Goal: Use online tool/utility: Use online tool/utility

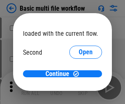
click at [79, 74] on span "Open" at bounding box center [86, 77] width 14 height 7
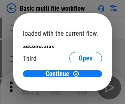
scroll to position [23, 0]
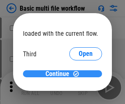
click at [60, 74] on span "Continue" at bounding box center [58, 74] width 24 height 7
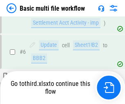
scroll to position [286, 0]
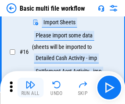
click at [30, 88] on img "button" at bounding box center [30, 85] width 10 height 10
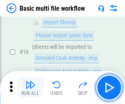
scroll to position [547, 0]
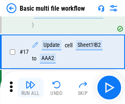
click at [30, 88] on img "button" at bounding box center [30, 85] width 10 height 10
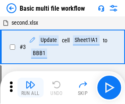
click at [30, 88] on img "button" at bounding box center [30, 85] width 10 height 10
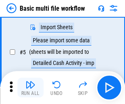
click at [30, 88] on img "button" at bounding box center [30, 85] width 10 height 10
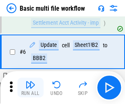
click at [30, 88] on img "button" at bounding box center [30, 85] width 10 height 10
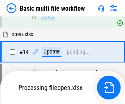
scroll to position [547, 0]
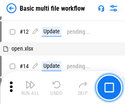
click at [30, 88] on img "button" at bounding box center [30, 85] width 10 height 10
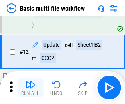
click at [30, 88] on img "button" at bounding box center [30, 85] width 10 height 10
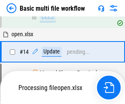
scroll to position [489, 0]
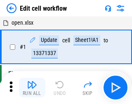
click at [30, 88] on img "button" at bounding box center [32, 85] width 10 height 10
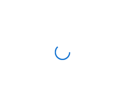
scroll to position [3, 0]
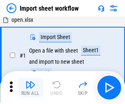
click at [30, 88] on img "button" at bounding box center [30, 85] width 10 height 10
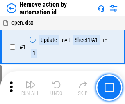
scroll to position [30, 0]
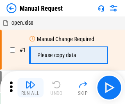
click at [30, 88] on img "button" at bounding box center [30, 85] width 10 height 10
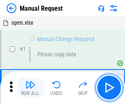
scroll to position [28, 0]
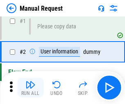
click at [30, 88] on img "button" at bounding box center [30, 85] width 10 height 10
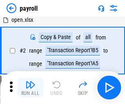
click at [30, 88] on img "button" at bounding box center [30, 85] width 10 height 10
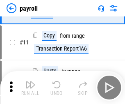
scroll to position [60, 0]
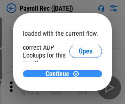
click at [60, 74] on span "Continue" at bounding box center [58, 74] width 24 height 7
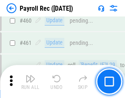
scroll to position [4383, 0]
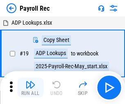
click at [30, 88] on img "button" at bounding box center [30, 85] width 10 height 10
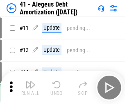
click at [30, 88] on img "button" at bounding box center [30, 85] width 10 height 10
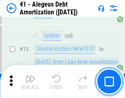
scroll to position [102, 0]
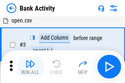
click at [30, 67] on img "button" at bounding box center [30, 64] width 10 height 10
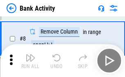
scroll to position [150, 0]
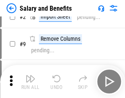
click at [30, 81] on img "button" at bounding box center [30, 79] width 10 height 10
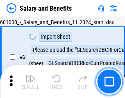
scroll to position [60, 0]
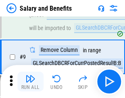
click at [30, 81] on img "button" at bounding box center [30, 79] width 10 height 10
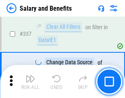
scroll to position [3850, 0]
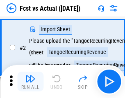
click at [30, 81] on img "button" at bounding box center [30, 79] width 10 height 10
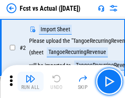
scroll to position [77, 0]
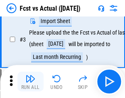
click at [30, 81] on img "button" at bounding box center [30, 79] width 10 height 10
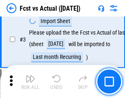
scroll to position [123, 0]
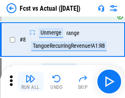
click at [30, 81] on img "button" at bounding box center [30, 79] width 10 height 10
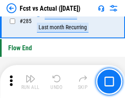
scroll to position [3892, 0]
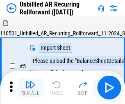
click at [30, 81] on img "button" at bounding box center [30, 85] width 10 height 10
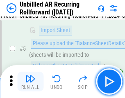
scroll to position [77, 0]
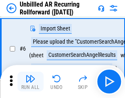
click at [30, 81] on img "button" at bounding box center [30, 79] width 10 height 10
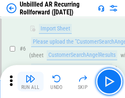
scroll to position [132, 0]
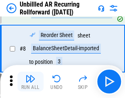
click at [30, 81] on img "button" at bounding box center [30, 79] width 10 height 10
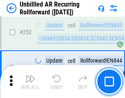
scroll to position [2793, 0]
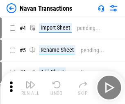
click at [30, 81] on img "button" at bounding box center [30, 85] width 10 height 10
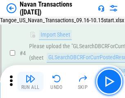
scroll to position [71, 0]
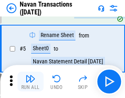
click at [30, 81] on img "button" at bounding box center [30, 79] width 10 height 10
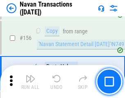
scroll to position [2666, 0]
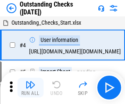
click at [30, 81] on img "button" at bounding box center [30, 85] width 10 height 10
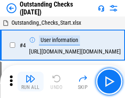
scroll to position [86, 0]
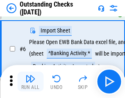
click at [30, 81] on img "button" at bounding box center [30, 79] width 10 height 10
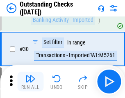
click at [30, 81] on img "button" at bounding box center [30, 79] width 10 height 10
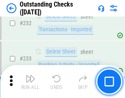
scroll to position [2497, 0]
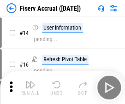
click at [30, 81] on img "button" at bounding box center [30, 85] width 10 height 10
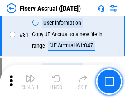
scroll to position [1081, 0]
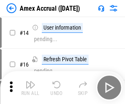
click at [30, 81] on img "button" at bounding box center [30, 85] width 10 height 10
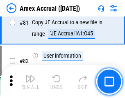
scroll to position [1067, 0]
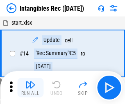
click at [30, 88] on img "button" at bounding box center [30, 85] width 10 height 10
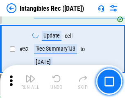
scroll to position [320, 0]
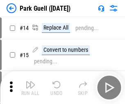
click at [30, 81] on img "button" at bounding box center [30, 85] width 10 height 10
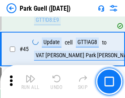
scroll to position [1028, 0]
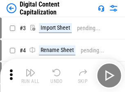
click at [30, 69] on img "button" at bounding box center [30, 72] width 10 height 10
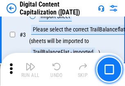
scroll to position [77, 0]
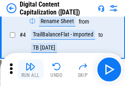
click at [30, 69] on img "button" at bounding box center [30, 66] width 10 height 10
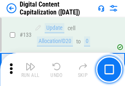
scroll to position [872, 0]
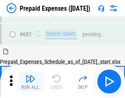
click at [30, 81] on img "button" at bounding box center [30, 79] width 10 height 10
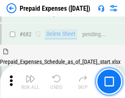
scroll to position [2261, 0]
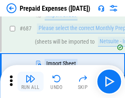
click at [30, 81] on img "button" at bounding box center [30, 79] width 10 height 10
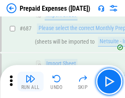
scroll to position [2303, 0]
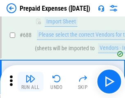
click at [30, 81] on img "button" at bounding box center [30, 79] width 10 height 10
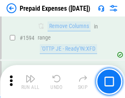
scroll to position [8007, 0]
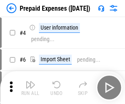
click at [30, 88] on img "button" at bounding box center [30, 85] width 10 height 10
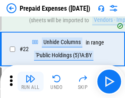
click at [30, 81] on img "button" at bounding box center [30, 79] width 10 height 10
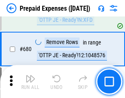
scroll to position [2864, 0]
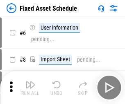
click at [30, 88] on img "button" at bounding box center [30, 85] width 10 height 10
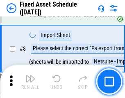
scroll to position [86, 0]
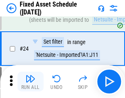
click at [30, 81] on img "button" at bounding box center [30, 79] width 10 height 10
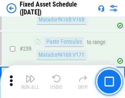
scroll to position [2547, 0]
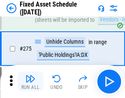
click at [30, 81] on img "button" at bounding box center [30, 79] width 10 height 10
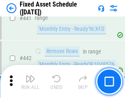
scroll to position [3676, 0]
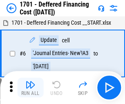
click at [30, 88] on img "button" at bounding box center [30, 85] width 10 height 10
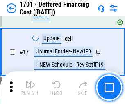
scroll to position [99, 0]
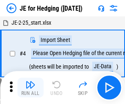
click at [30, 81] on img "button" at bounding box center [30, 85] width 10 height 10
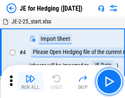
scroll to position [46, 0]
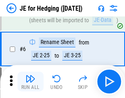
click at [30, 81] on img "button" at bounding box center [30, 79] width 10 height 10
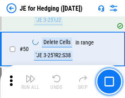
scroll to position [532, 0]
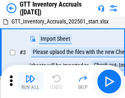
click at [30, 81] on img "button" at bounding box center [30, 79] width 10 height 10
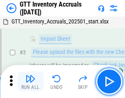
scroll to position [53, 0]
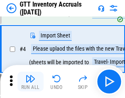
click at [30, 81] on img "button" at bounding box center [30, 79] width 10 height 10
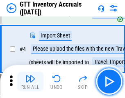
scroll to position [95, 0]
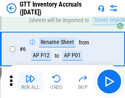
click at [30, 81] on img "button" at bounding box center [30, 79] width 10 height 10
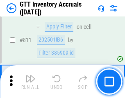
scroll to position [6242, 0]
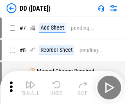
click at [30, 88] on img "button" at bounding box center [30, 85] width 10 height 10
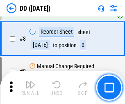
scroll to position [79, 0]
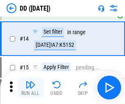
click at [30, 88] on img "button" at bounding box center [30, 85] width 10 height 10
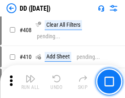
scroll to position [3679, 0]
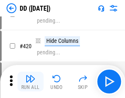
click at [30, 81] on img "button" at bounding box center [30, 79] width 10 height 10
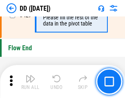
scroll to position [3936, 0]
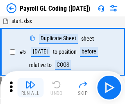
click at [30, 88] on img "button" at bounding box center [30, 85] width 10 height 10
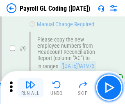
scroll to position [151, 0]
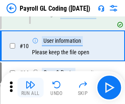
click at [30, 88] on img "button" at bounding box center [30, 85] width 10 height 10
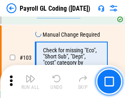
scroll to position [1929, 0]
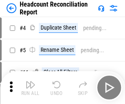
click at [30, 88] on img "button" at bounding box center [30, 85] width 10 height 10
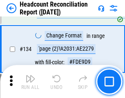
scroll to position [989, 0]
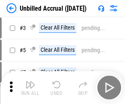
click at [30, 88] on img "button" at bounding box center [30, 85] width 10 height 10
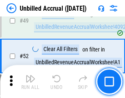
scroll to position [746, 0]
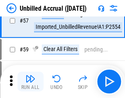
click at [30, 81] on img "button" at bounding box center [30, 79] width 10 height 10
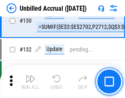
scroll to position [2449, 0]
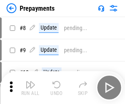
click at [30, 88] on img "button" at bounding box center [30, 85] width 10 height 10
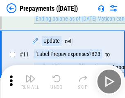
scroll to position [51, 0]
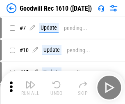
click at [30, 88] on img "button" at bounding box center [30, 85] width 10 height 10
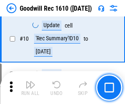
scroll to position [141, 0]
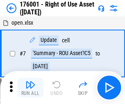
click at [30, 88] on img "button" at bounding box center [30, 85] width 10 height 10
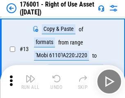
scroll to position [53, 0]
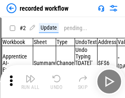
click at [30, 81] on img "button" at bounding box center [30, 79] width 10 height 10
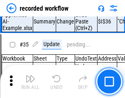
scroll to position [2570, 0]
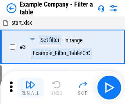
click at [30, 88] on img "button" at bounding box center [30, 85] width 10 height 10
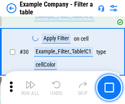
scroll to position [752, 0]
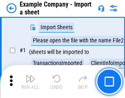
scroll to position [69, 0]
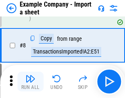
click at [30, 81] on img "button" at bounding box center [30, 79] width 10 height 10
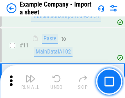
scroll to position [182, 0]
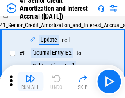
click at [30, 81] on img "button" at bounding box center [30, 79] width 10 height 10
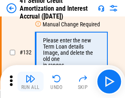
click at [30, 81] on img "button" at bounding box center [30, 79] width 10 height 10
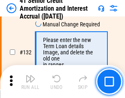
scroll to position [859, 0]
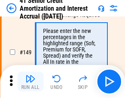
click at [30, 81] on img "button" at bounding box center [30, 79] width 10 height 10
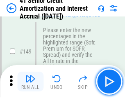
scroll to position [946, 0]
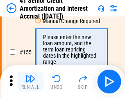
click at [30, 81] on img "button" at bounding box center [30, 79] width 10 height 10
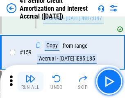
click at [30, 81] on img "button" at bounding box center [30, 79] width 10 height 10
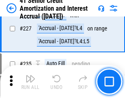
scroll to position [1842, 0]
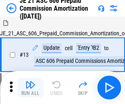
click at [30, 81] on img "button" at bounding box center [30, 85] width 10 height 10
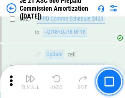
scroll to position [1513, 0]
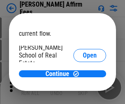
click at [83, 95] on span "Open" at bounding box center [90, 98] width 14 height 7
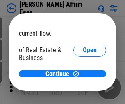
click at [83, 86] on span "Open" at bounding box center [90, 89] width 14 height 7
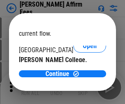
click at [83, 77] on span "Open" at bounding box center [90, 80] width 14 height 7
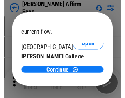
scroll to position [129, 0]
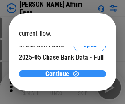
click at [60, 74] on span "Continue" at bounding box center [58, 74] width 24 height 7
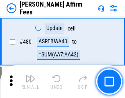
scroll to position [2236, 0]
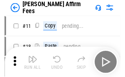
scroll to position [8, 0]
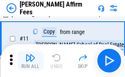
click at [30, 61] on img "button" at bounding box center [30, 58] width 10 height 10
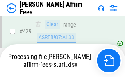
scroll to position [2169, 0]
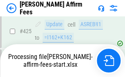
scroll to position [2157, 0]
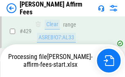
scroll to position [2169, 0]
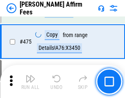
scroll to position [2146, 0]
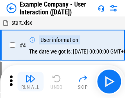
click at [30, 81] on img "button" at bounding box center [30, 79] width 10 height 10
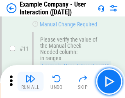
scroll to position [178, 0]
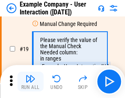
click at [30, 81] on img "button" at bounding box center [30, 79] width 10 height 10
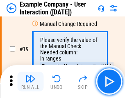
click at [30, 81] on img "button" at bounding box center [30, 79] width 10 height 10
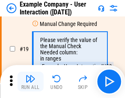
click at [30, 81] on img "button" at bounding box center [30, 79] width 10 height 10
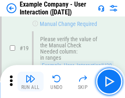
scroll to position [227, 0]
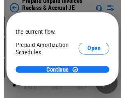
scroll to position [49, 0]
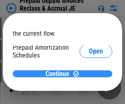
click at [60, 74] on span "Continue" at bounding box center [58, 74] width 24 height 7
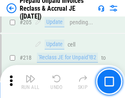
scroll to position [1066, 0]
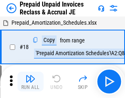
click at [30, 81] on img "button" at bounding box center [30, 79] width 10 height 10
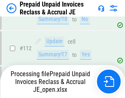
scroll to position [671, 0]
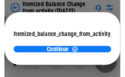
scroll to position [60, 0]
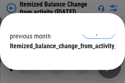
click at [60, 60] on span "Continue" at bounding box center [58, 63] width 24 height 7
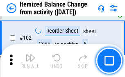
scroll to position [1375, 0]
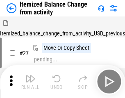
scroll to position [13, 0]
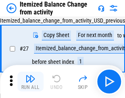
click at [30, 81] on img "button" at bounding box center [30, 79] width 10 height 10
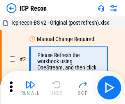
scroll to position [4, 0]
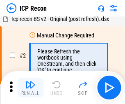
click at [30, 88] on img "button" at bounding box center [30, 85] width 10 height 10
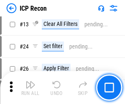
click at [30, 88] on img "button" at bounding box center [30, 85] width 10 height 10
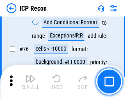
scroll to position [739, 0]
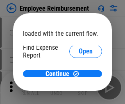
click at [79, 95] on span "Open" at bounding box center [86, 98] width 14 height 7
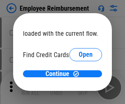
scroll to position [48, 0]
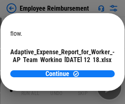
click at [92, 69] on span "Open" at bounding box center [99, 72] width 14 height 7
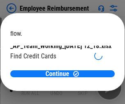
scroll to position [86, 0]
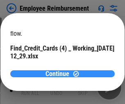
click at [60, 74] on span "Continue" at bounding box center [58, 74] width 24 height 7
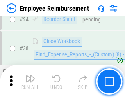
scroll to position [384, 0]
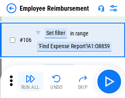
click at [30, 81] on img "button" at bounding box center [30, 79] width 10 height 10
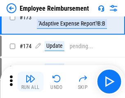
click at [30, 81] on img "button" at bounding box center [30, 79] width 10 height 10
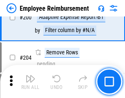
scroll to position [2081, 0]
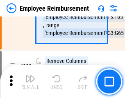
click at [30, 81] on img "button" at bounding box center [30, 79] width 10 height 10
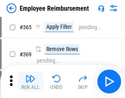
click at [30, 81] on img "button" at bounding box center [30, 79] width 10 height 10
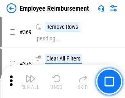
scroll to position [4239, 0]
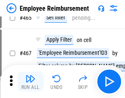
click at [30, 81] on img "button" at bounding box center [30, 79] width 10 height 10
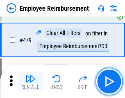
scroll to position [5079, 0]
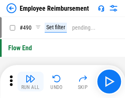
click at [30, 81] on img "button" at bounding box center [30, 79] width 10 height 10
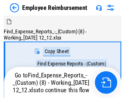
scroll to position [28, 0]
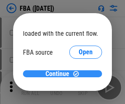
click at [60, 74] on span "Continue" at bounding box center [58, 74] width 24 height 7
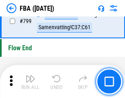
scroll to position [7362, 0]
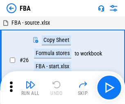
scroll to position [8, 0]
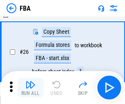
click at [30, 88] on img "button" at bounding box center [30, 85] width 10 height 10
